Goal: Communication & Community: Participate in discussion

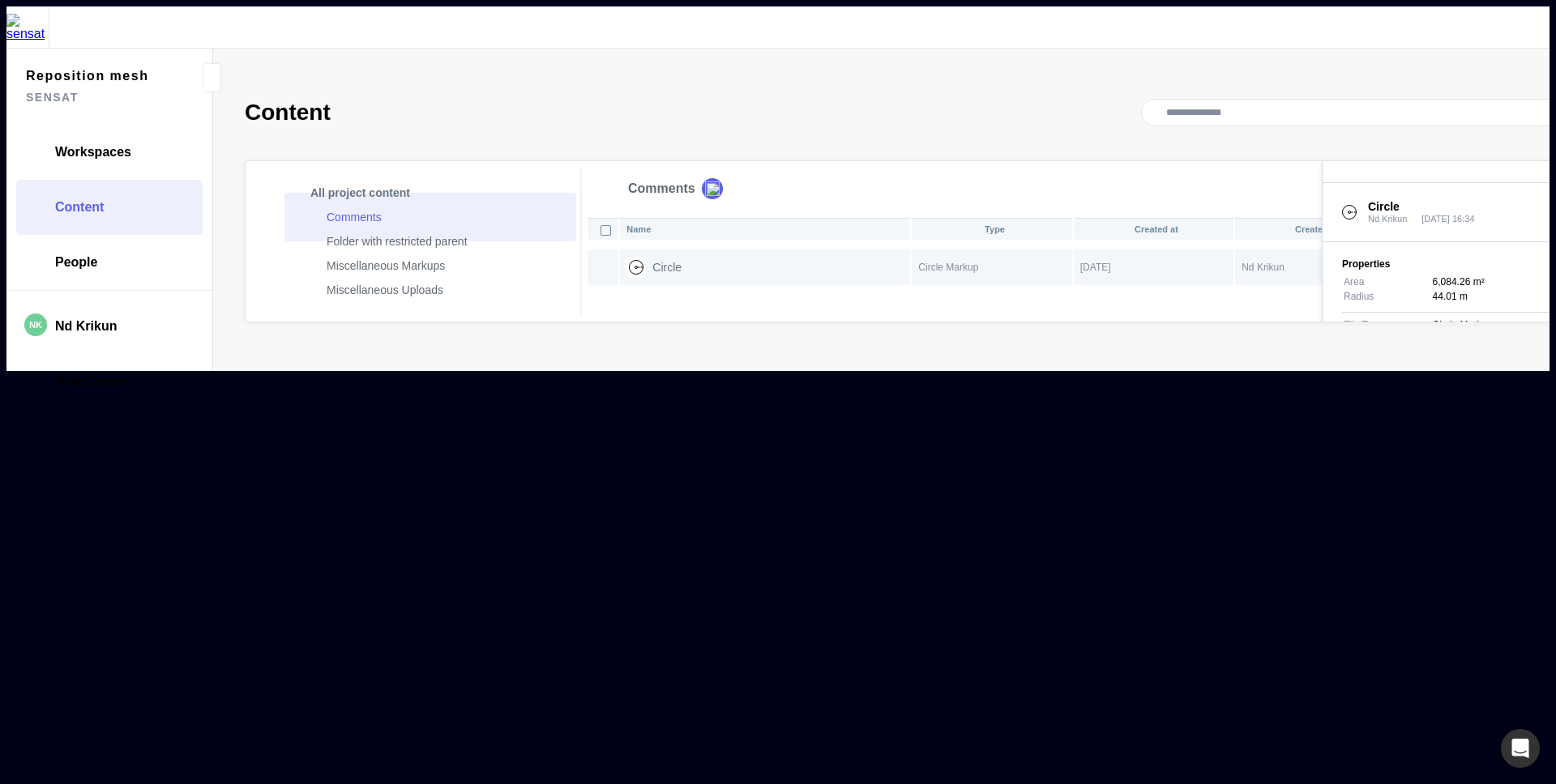
click at [1375, 753] on p at bounding box center [1467, 758] width 191 height 10
click at [1529, 782] on button "Send" at bounding box center [1547, 793] width 37 height 22
click at [940, 322] on div "Name Type Created at Created by Access Circle Circle Markup [DATE] Nd Krikun" at bounding box center [1087, 269] width 1002 height 106
